Goal: Task Accomplishment & Management: Use online tool/utility

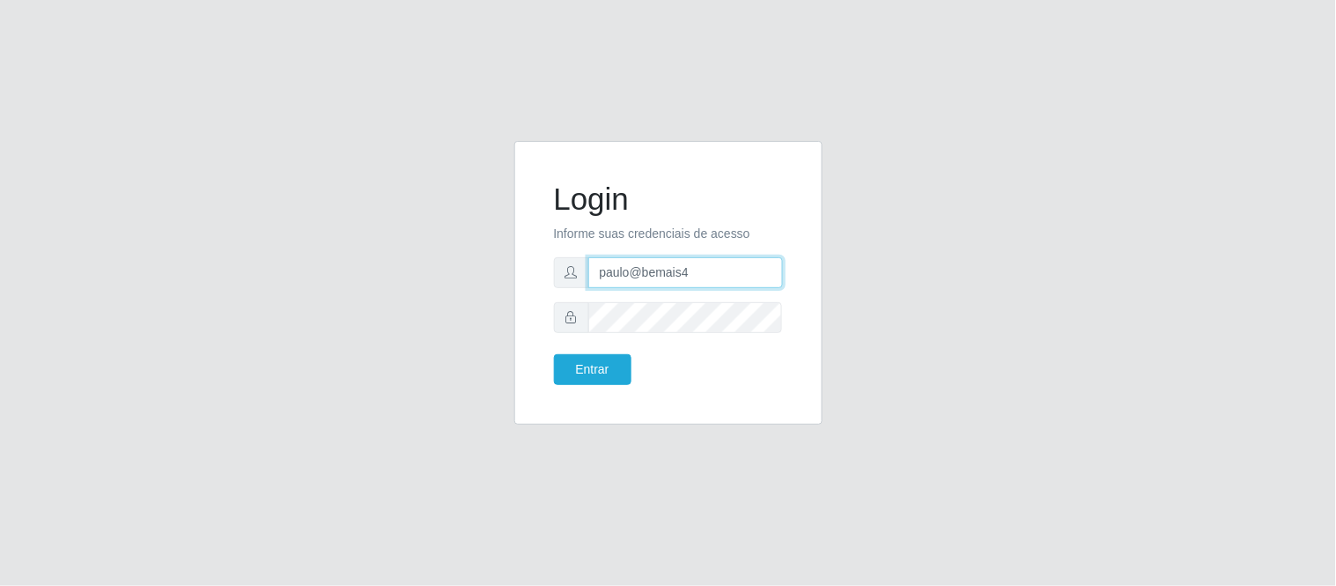
drag, startPoint x: 729, startPoint y: 257, endPoint x: 538, endPoint y: 277, distance: 192.2
click at [538, 277] on div "Login Informe suas credenciais de acesso paulo@bemais4 Entrar" at bounding box center [668, 283] width 264 height 240
type input "juliomarques@queiroz"
click at [554, 354] on button "Entrar" at bounding box center [593, 369] width 78 height 31
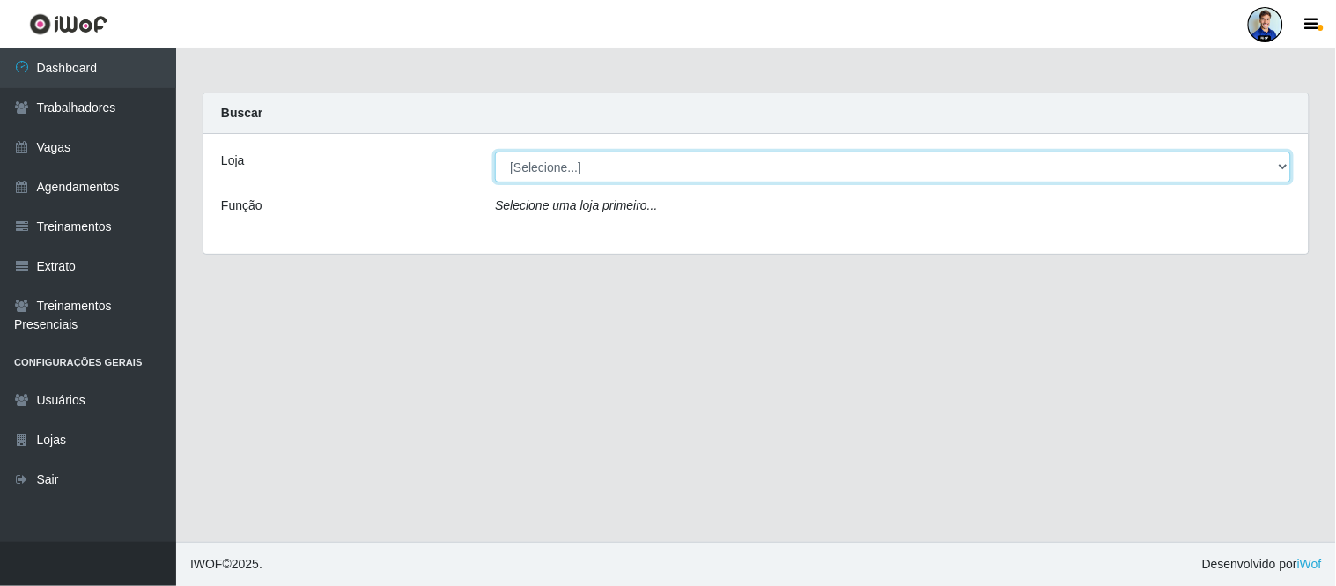
click at [612, 174] on select "[Selecione...] Hiper Queiroz - Nova Betânia Hiper Queiroz - São Bento Queiroz A…" at bounding box center [893, 167] width 796 height 31
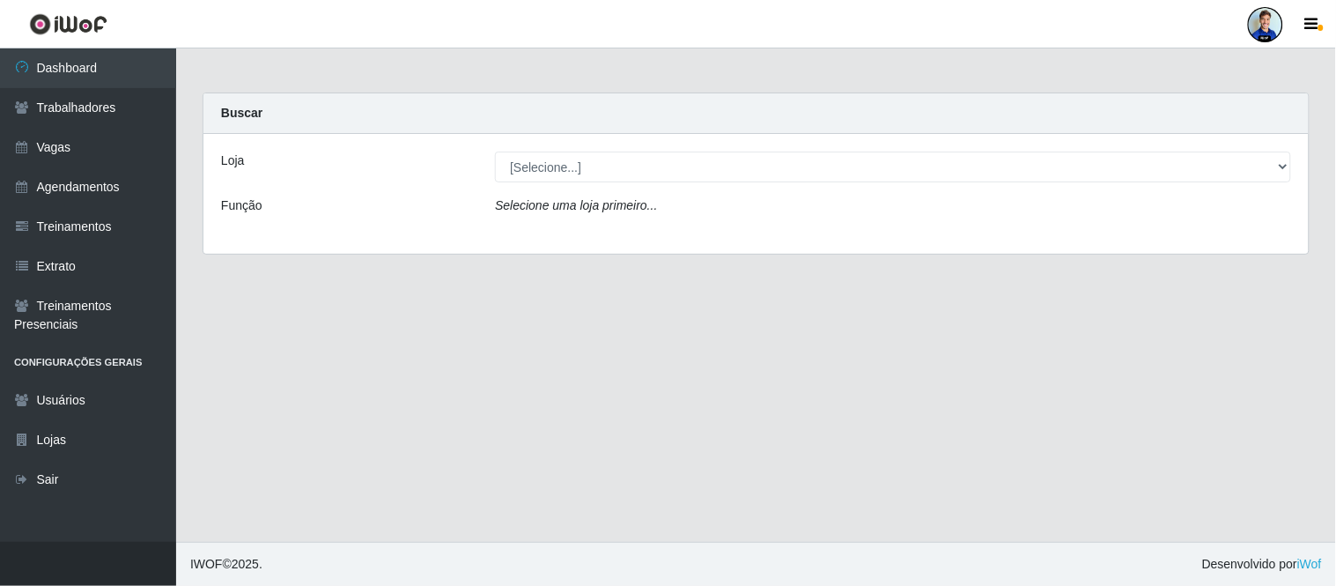
click at [399, 338] on main "Carregando... Buscar Loja [Selecione...] Hiper Queiroz - Nova Betânia Hiper Que…" at bounding box center [756, 294] width 1160 height 493
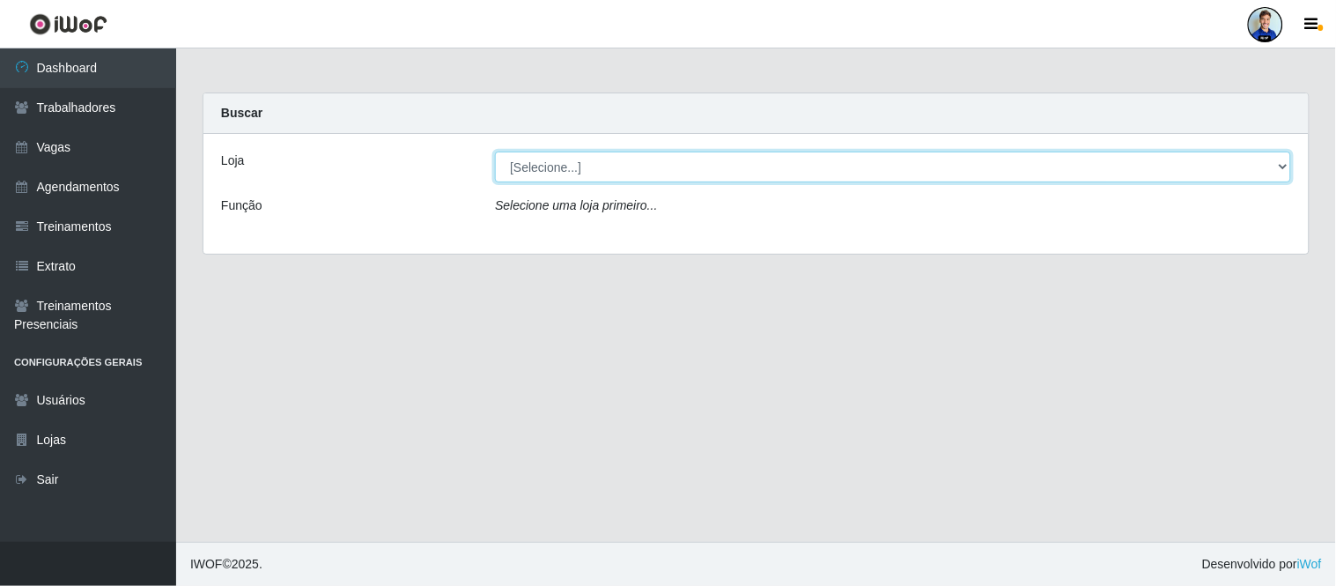
click at [657, 166] on select "[Selecione...] Hiper Queiroz - Nova Betânia Hiper Queiroz - São Bento Queiroz A…" at bounding box center [893, 167] width 796 height 31
select select "516"
click at [495, 152] on select "[Selecione...] Hiper Queiroz - Nova Betânia Hiper Queiroz - São Bento Queiroz A…" at bounding box center [893, 167] width 796 height 31
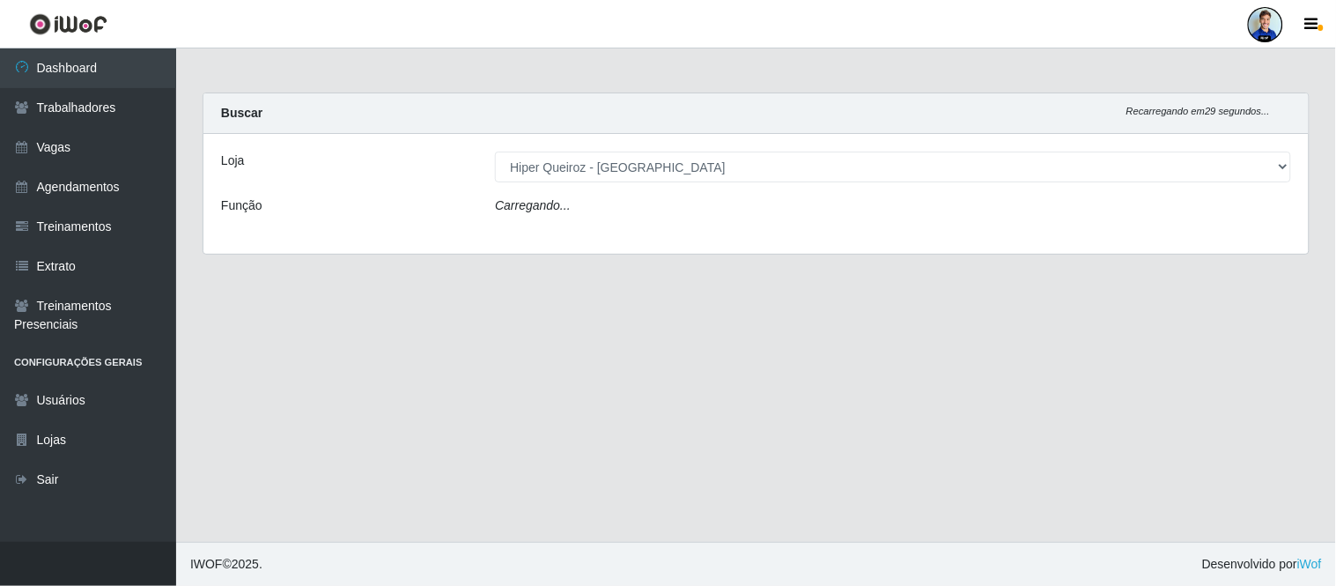
click at [635, 248] on div "Loja [Selecione...] Hiper Queiroz - Nova Betânia Hiper Queiroz - São Bento Quei…" at bounding box center [756, 194] width 1106 height 120
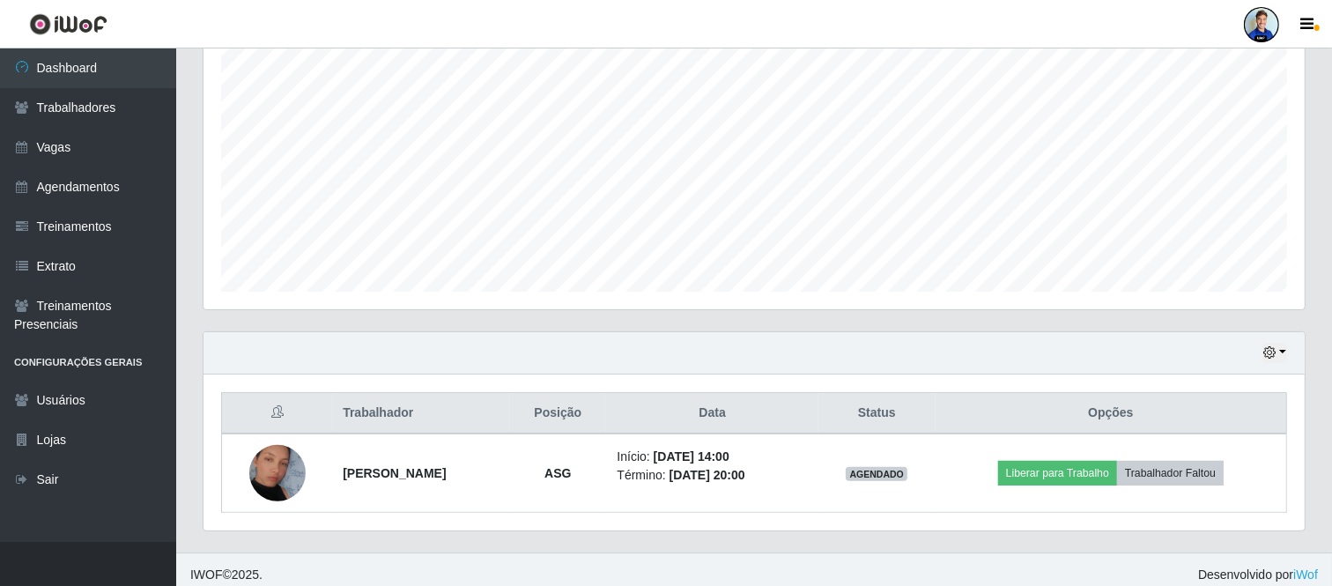
scroll to position [348, 0]
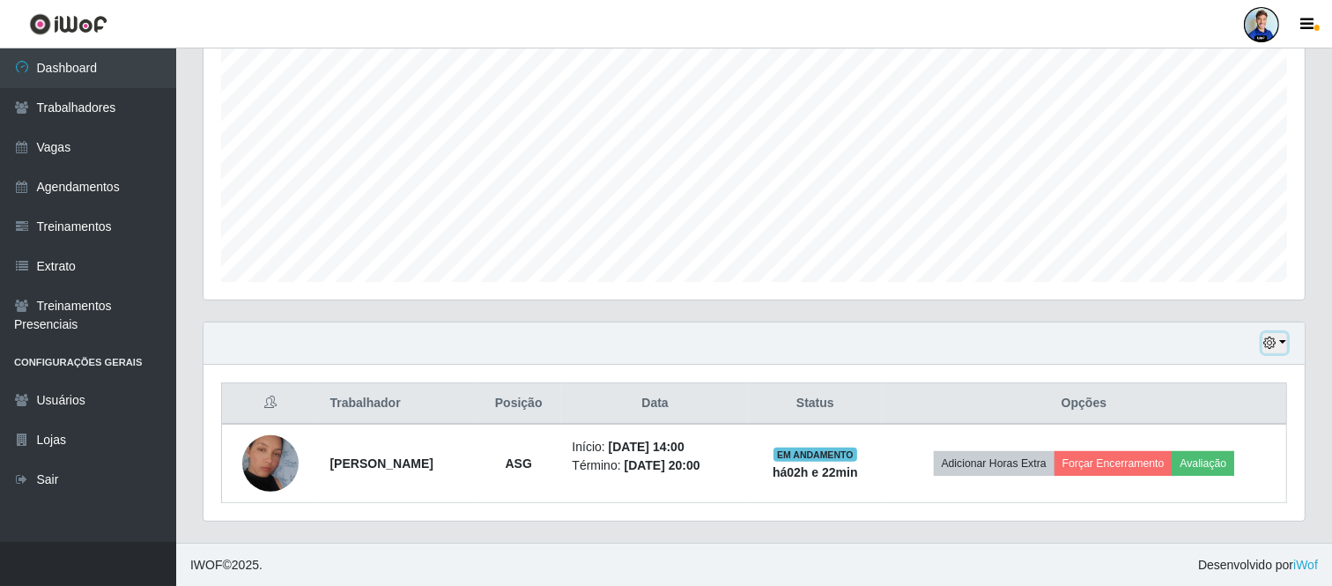
click at [1274, 344] on icon "button" at bounding box center [1269, 343] width 12 height 12
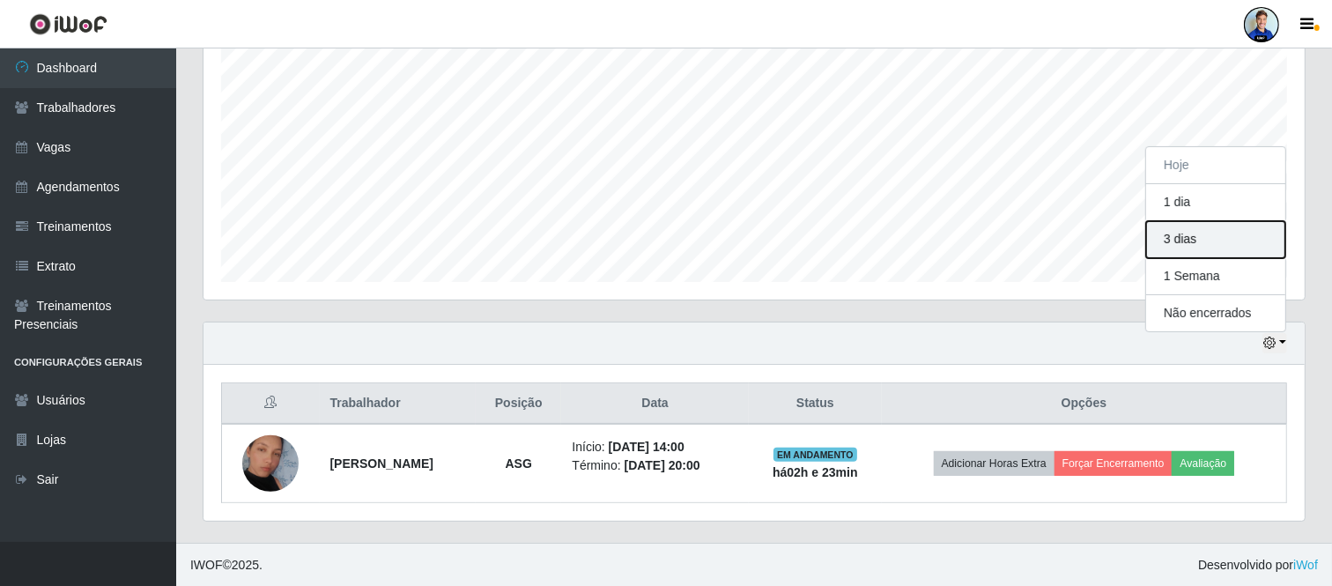
click at [1232, 241] on button "3 dias" at bounding box center [1215, 239] width 139 height 37
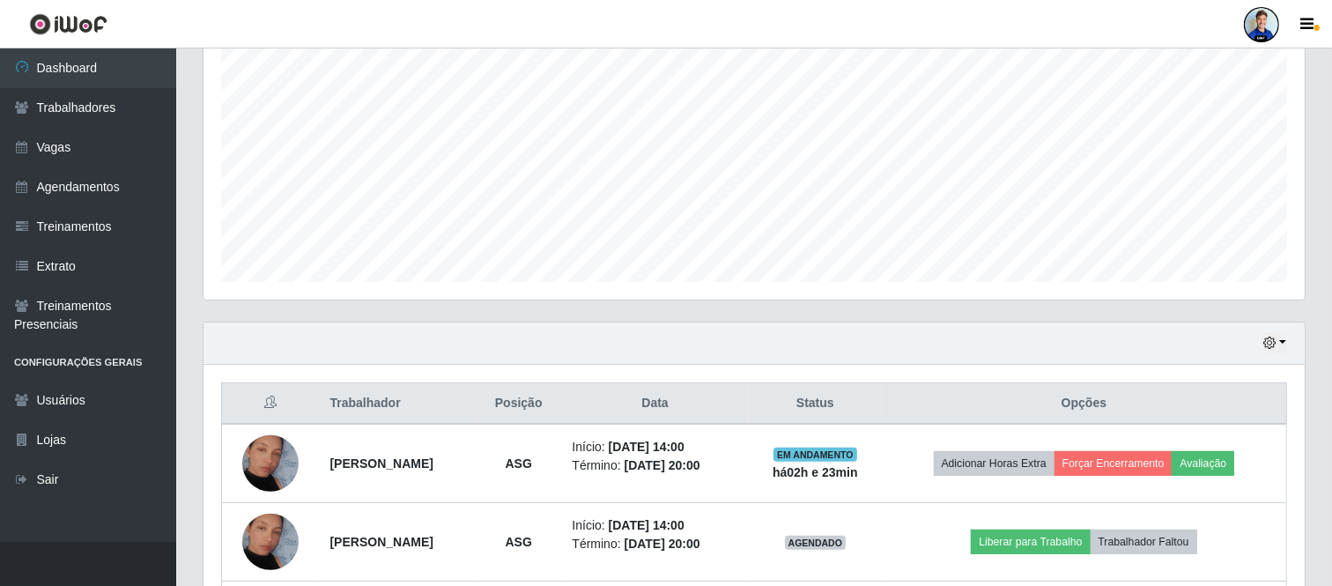
scroll to position [506, 0]
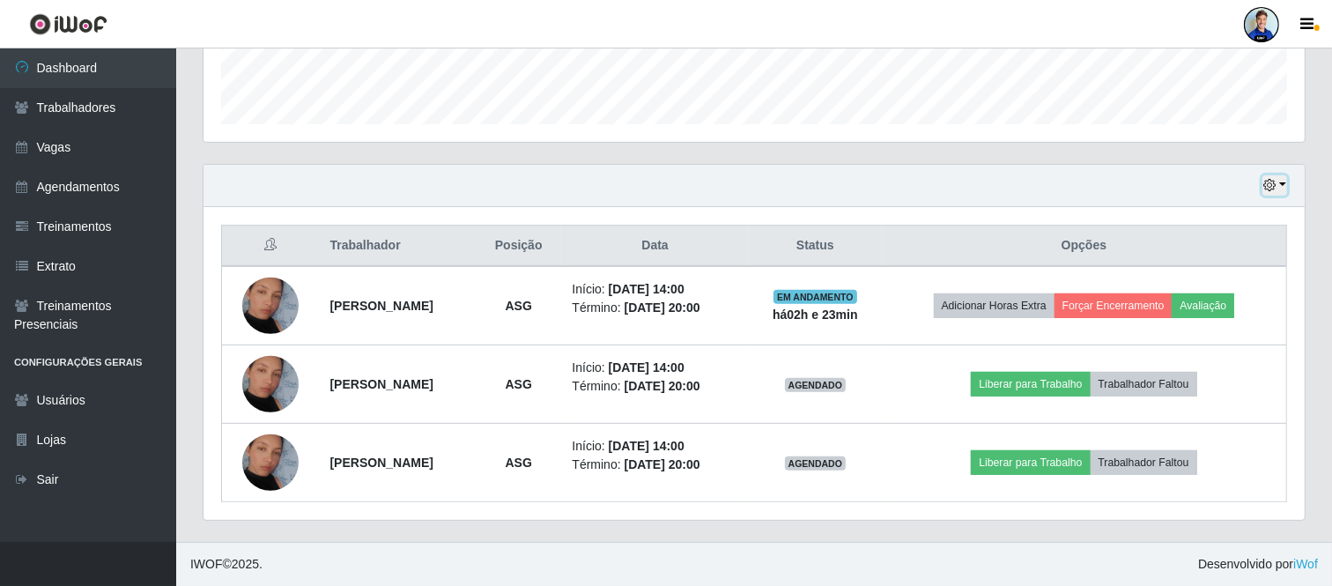
click at [1272, 185] on icon "button" at bounding box center [1269, 185] width 12 height 12
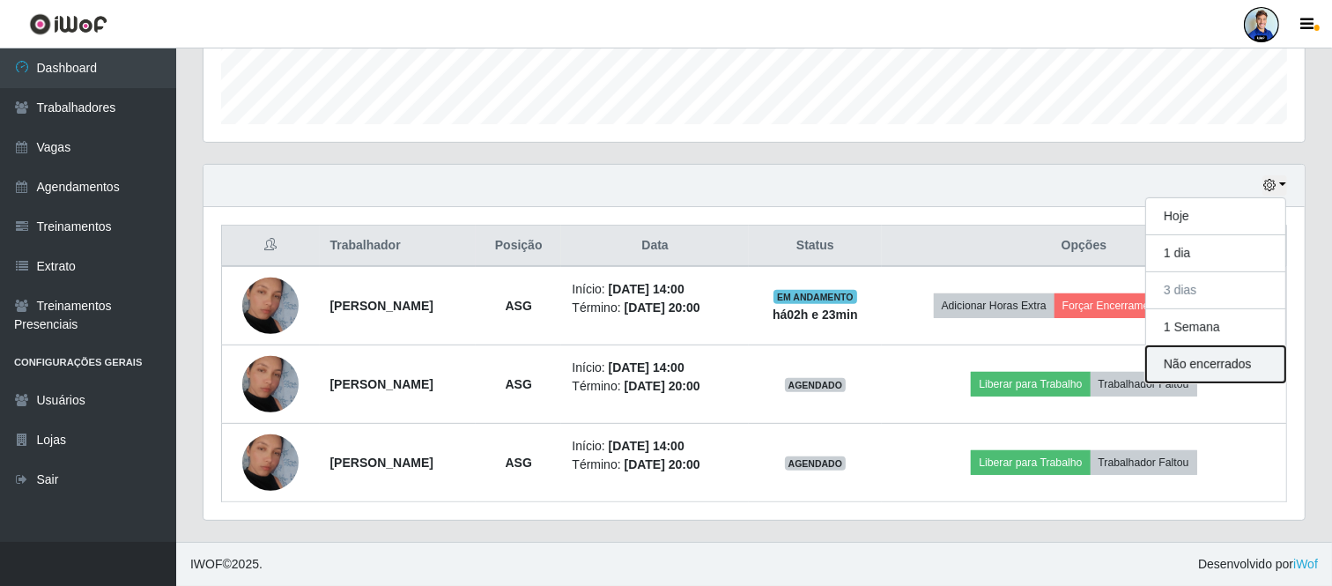
click at [1203, 365] on button "Não encerrados" at bounding box center [1215, 364] width 139 height 36
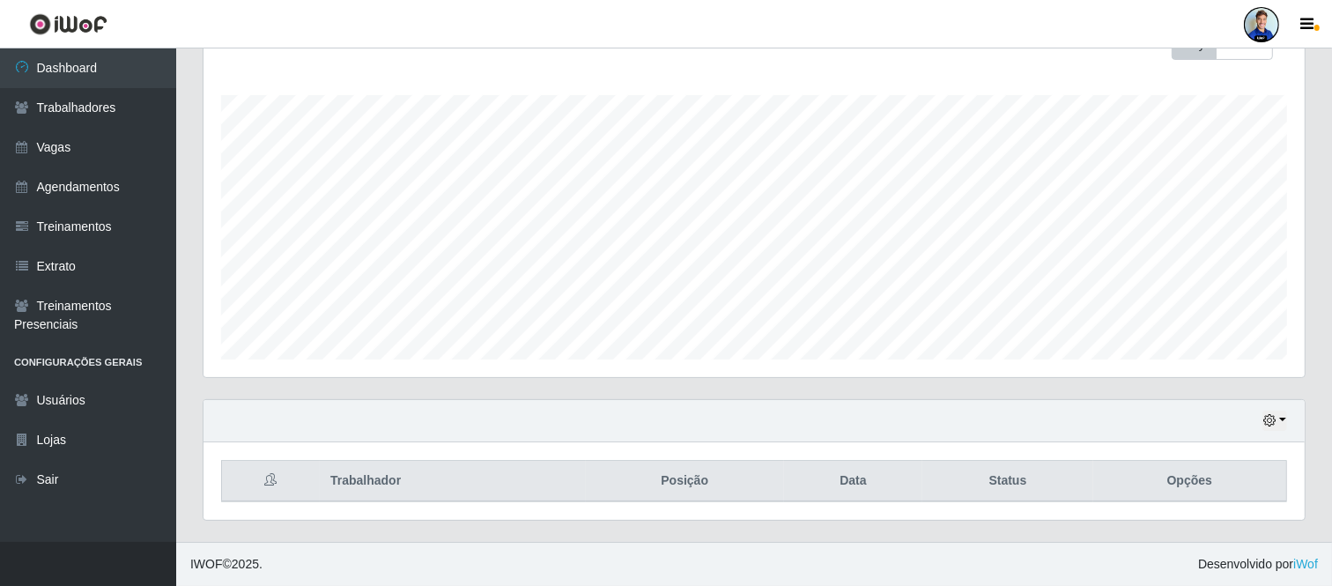
scroll to position [270, 0]
click at [1272, 426] on icon "button" at bounding box center [1269, 421] width 12 height 12
click at [1242, 352] on button "1 Semana" at bounding box center [1215, 355] width 139 height 37
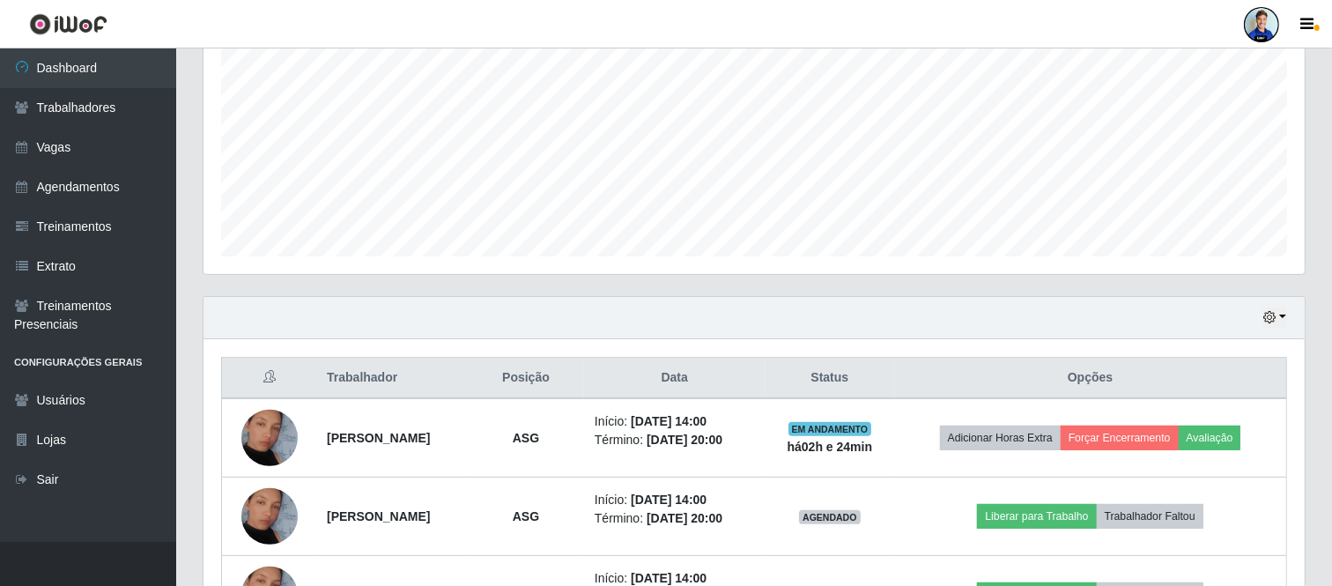
scroll to position [367, 0]
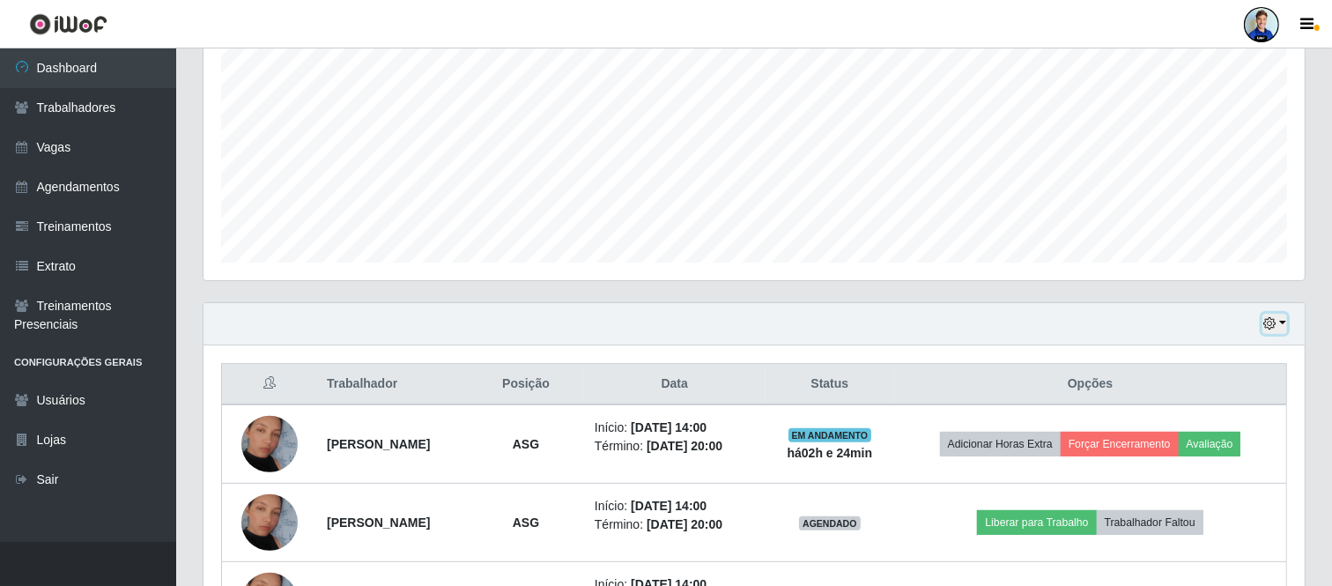
click at [1274, 330] on button "button" at bounding box center [1274, 324] width 25 height 20
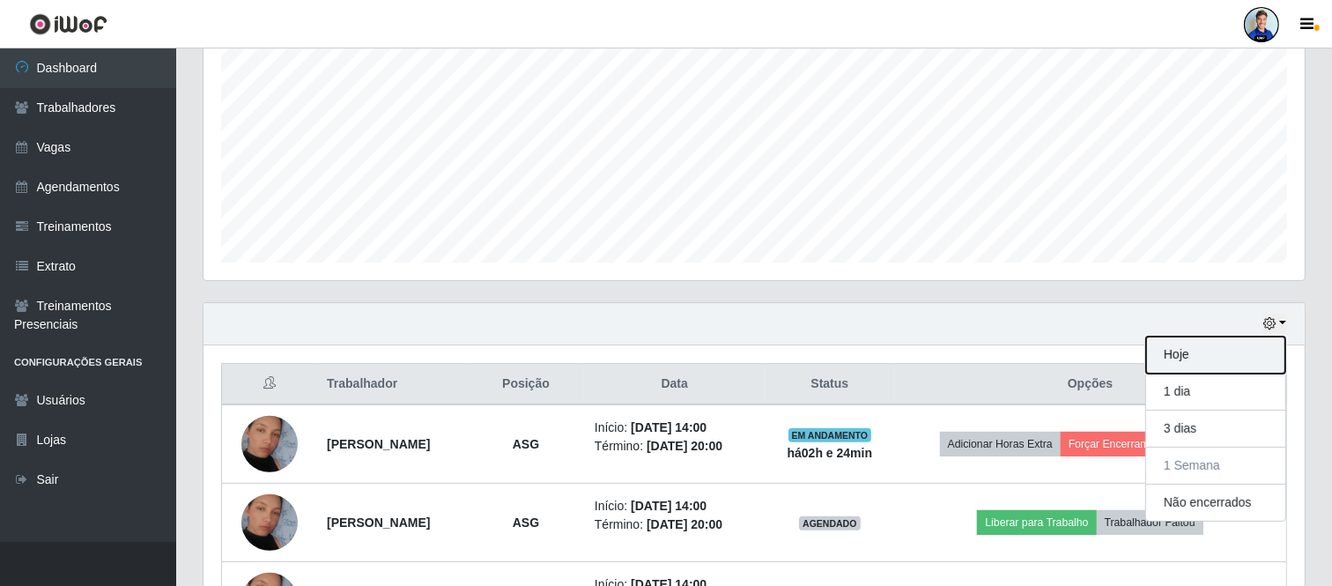
click at [1191, 357] on button "Hoje" at bounding box center [1215, 355] width 139 height 37
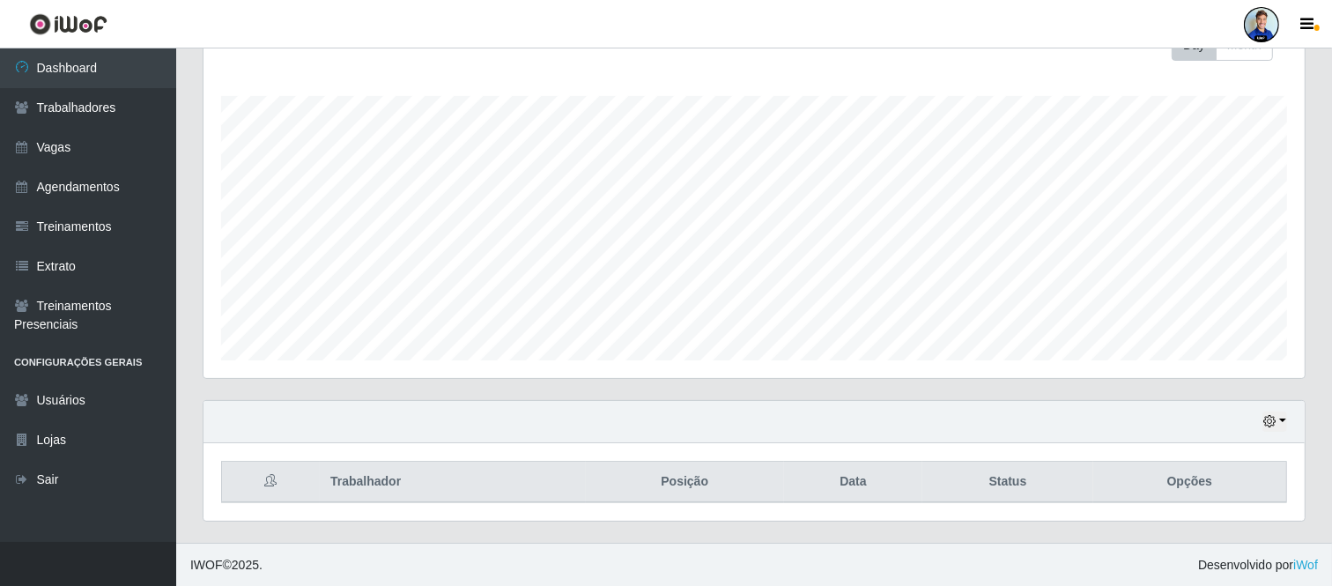
scroll to position [348, 0]
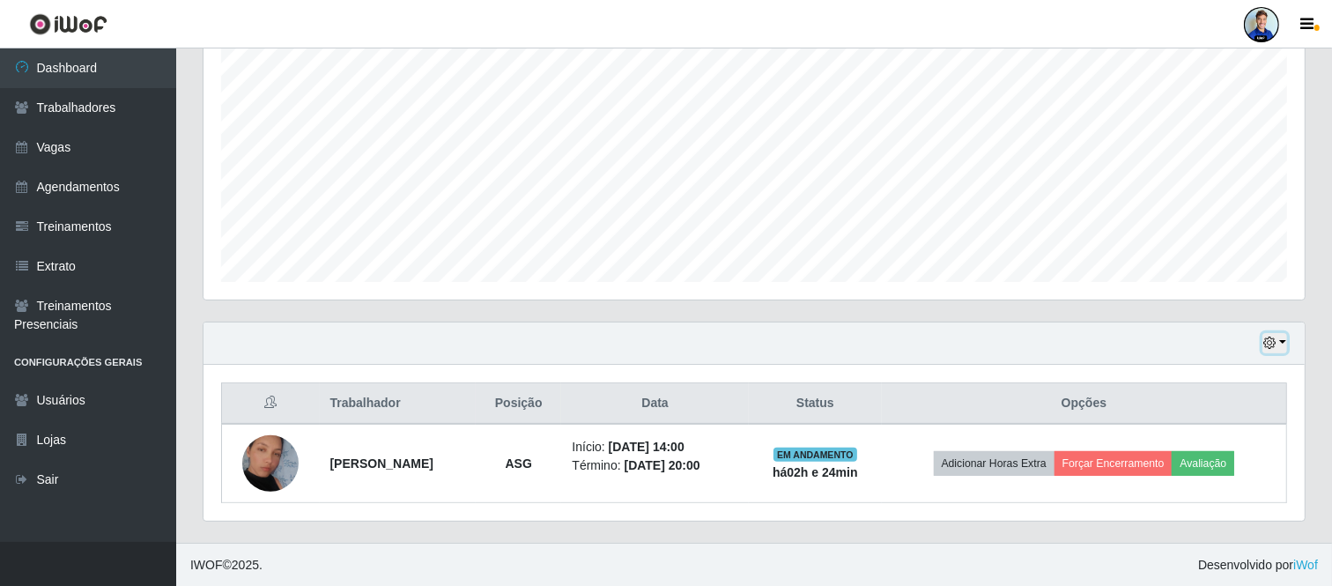
click at [1283, 344] on button "button" at bounding box center [1274, 343] width 25 height 20
click at [1044, 329] on div "Hoje 1 dia 3 dias 1 Semana Não encerrados" at bounding box center [753, 343] width 1101 height 42
